Goal: Transaction & Acquisition: Purchase product/service

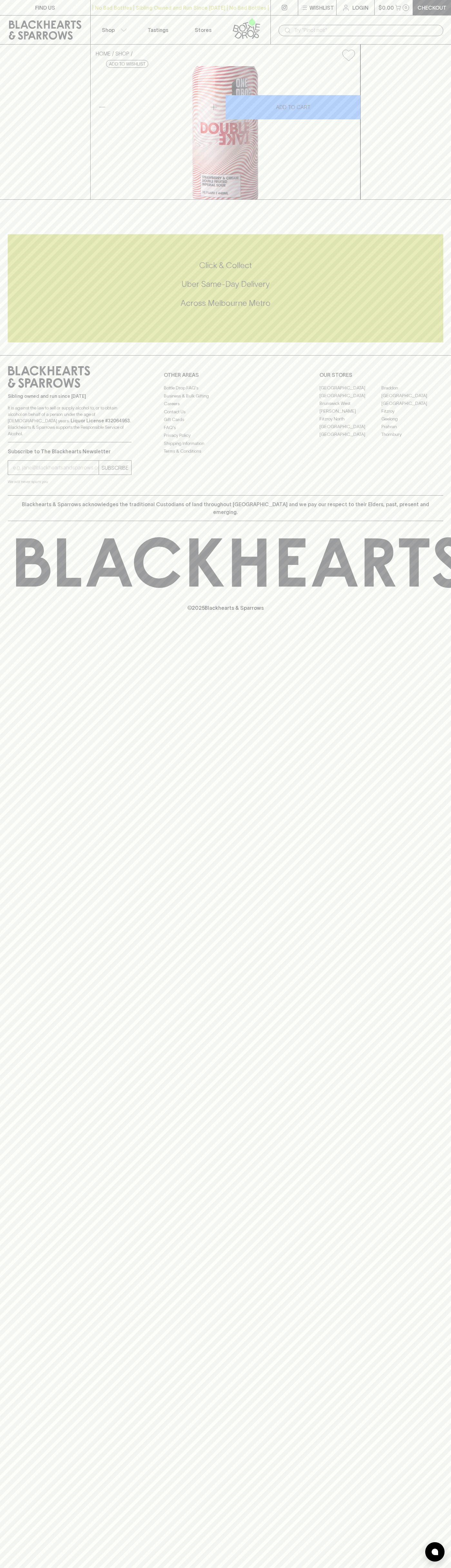
click at [191, 13] on div "| No Bad Bottles | Sibling Owned and Run Since 2006 | No Bad Bottles | Sibling …" at bounding box center [180, 8] width 181 height 15
click at [444, 857] on div "FIND US | No Bad Bottles | Sibling Owned and Run Since 2006 | No Bad Bottles | …" at bounding box center [225, 784] width 451 height 1568
click at [397, 1568] on html "FIND US | No Bad Bottles | Sibling Owned and Run Since 2006 | No Bad Bottles | …" at bounding box center [225, 784] width 451 height 1568
click at [3, 495] on div "Sibling owned and run since 2006 It is against the law to sell or supply alcoho…" at bounding box center [225, 425] width 451 height 140
